Goal: Entertainment & Leisure: Consume media (video, audio)

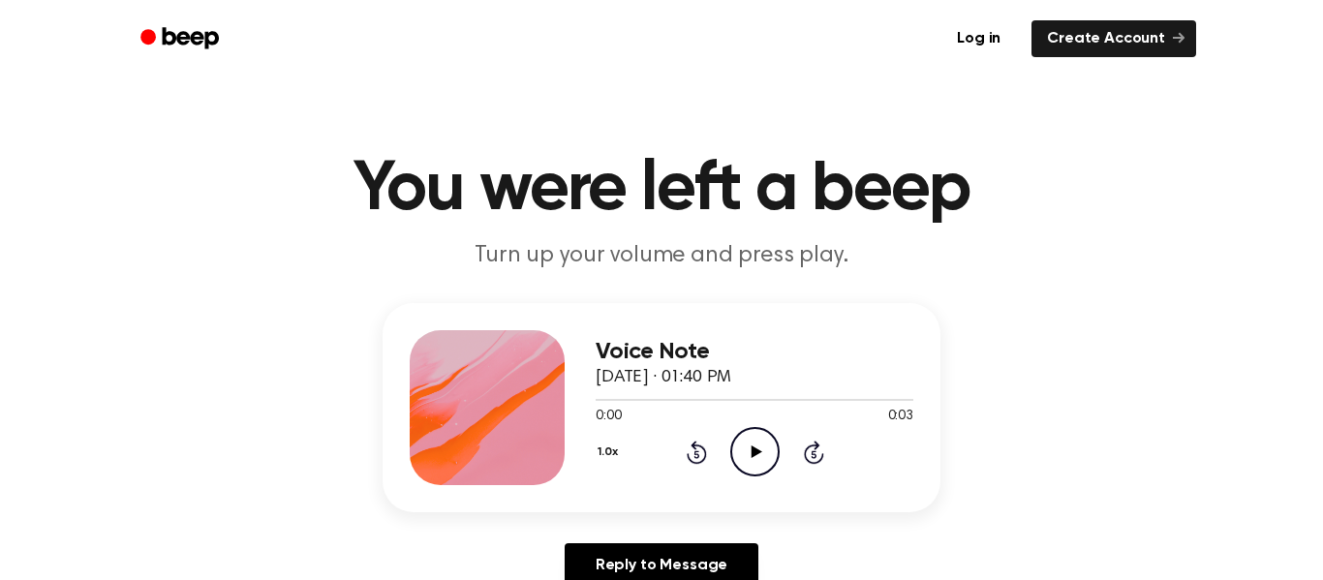
click at [764, 466] on icon "Play Audio" at bounding box center [754, 451] width 49 height 49
click at [771, 461] on icon "Play Audio" at bounding box center [754, 451] width 49 height 49
click at [771, 461] on icon "Pause Audio" at bounding box center [754, 451] width 49 height 49
click at [771, 461] on icon "Play Audio" at bounding box center [754, 451] width 49 height 49
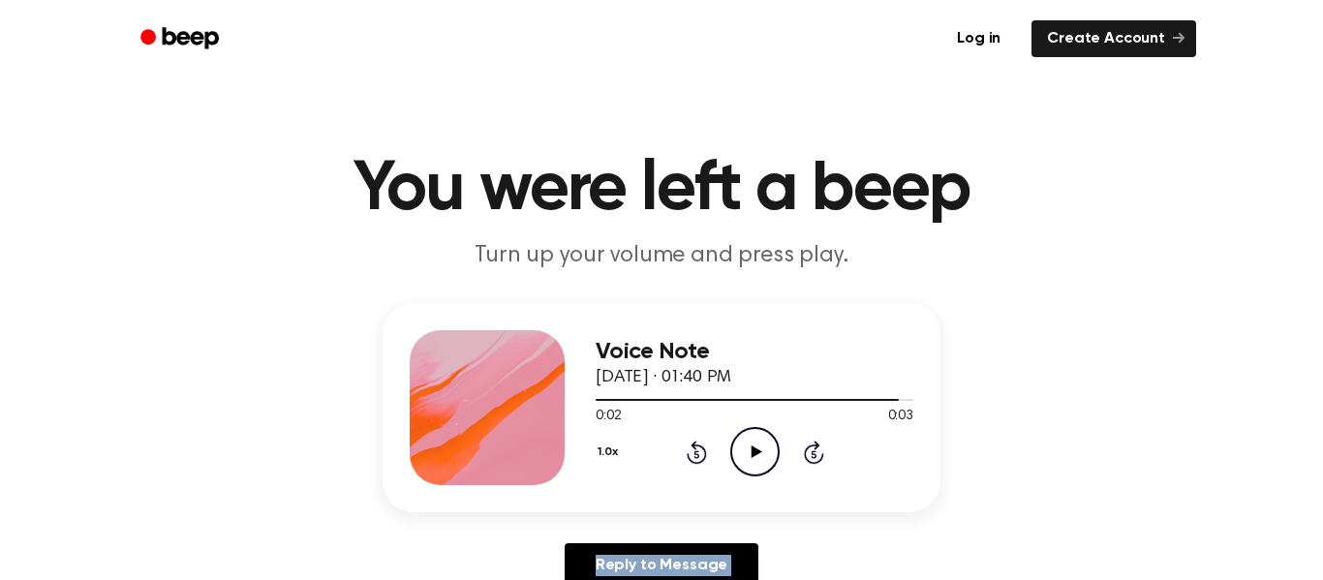
click at [771, 461] on icon "Play Audio" at bounding box center [754, 451] width 49 height 49
click at [771, 461] on icon "Pause Audio" at bounding box center [754, 451] width 49 height 49
click at [771, 461] on icon "Play Audio" at bounding box center [754, 451] width 49 height 49
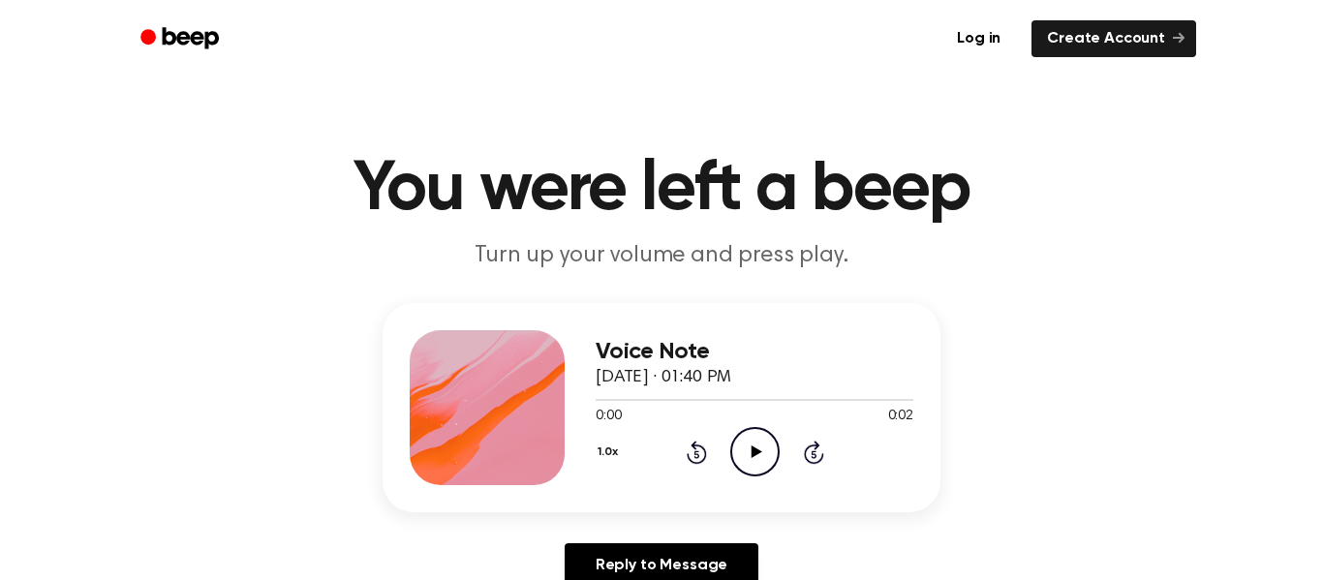
click at [738, 456] on icon "Play Audio" at bounding box center [754, 451] width 49 height 49
click at [763, 444] on icon "Play Audio" at bounding box center [754, 451] width 49 height 49
